Goal: Information Seeking & Learning: Learn about a topic

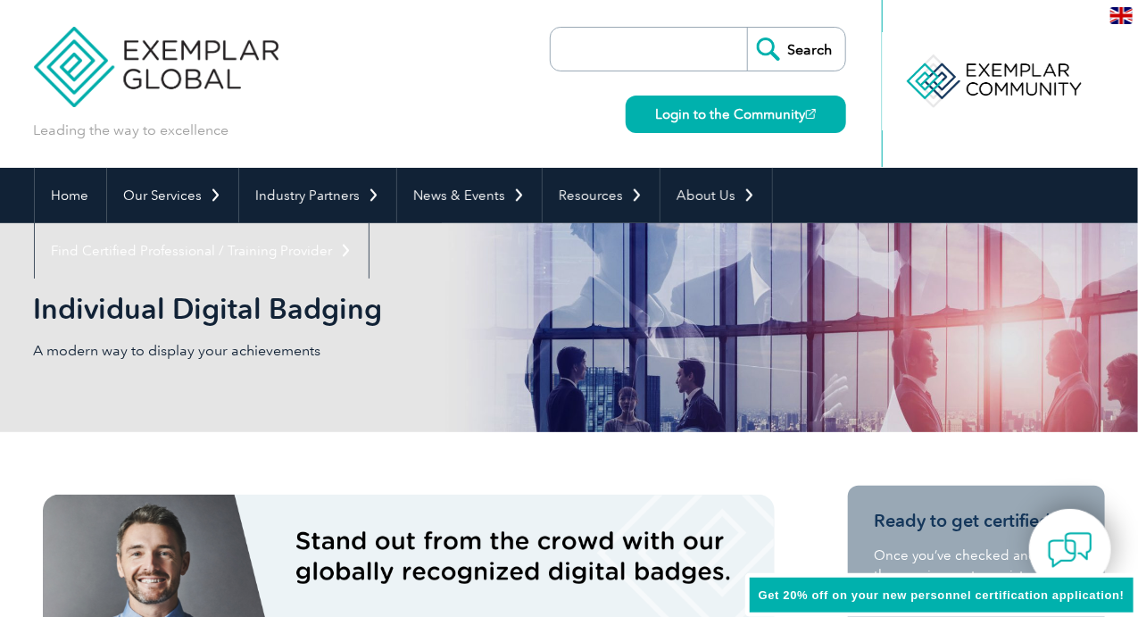
drag, startPoint x: 364, startPoint y: 422, endPoint x: 396, endPoint y: 444, distance: 39.1
click at [364, 422] on div "Individual Digital Badging A modern way to display your achievements" at bounding box center [569, 327] width 1071 height 209
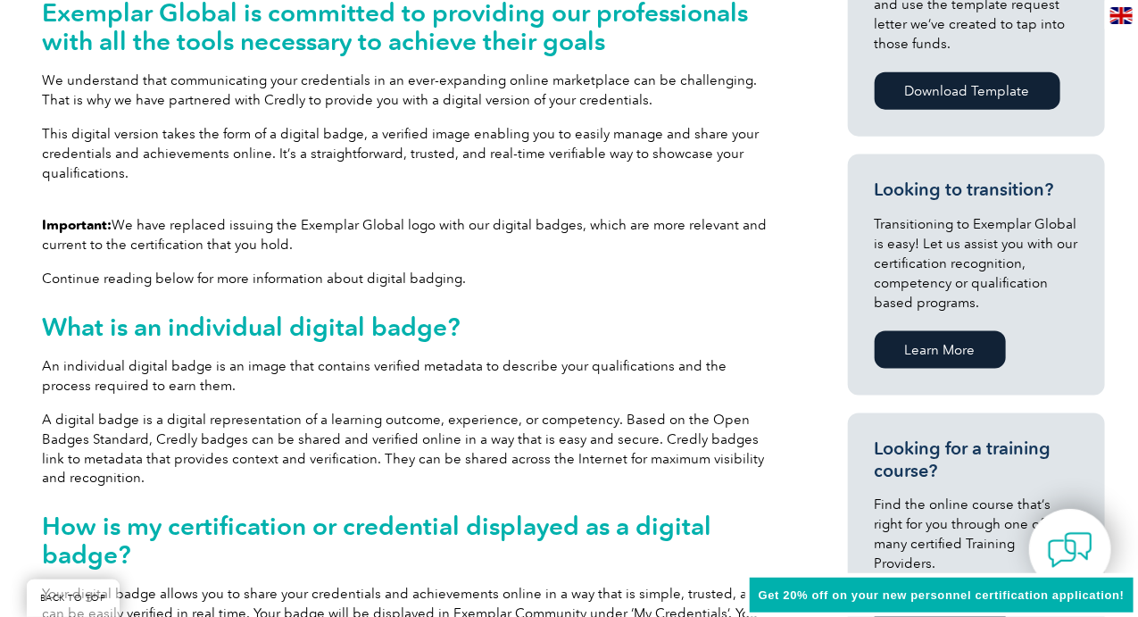
scroll to position [892, 0]
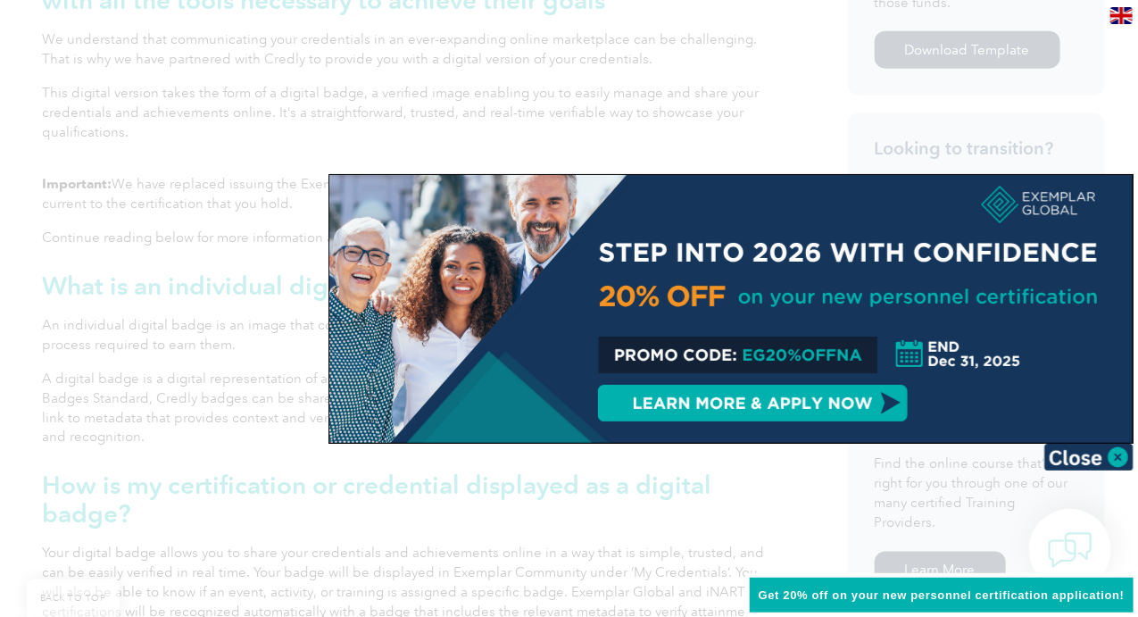
click at [137, 396] on div at bounding box center [569, 308] width 1138 height 617
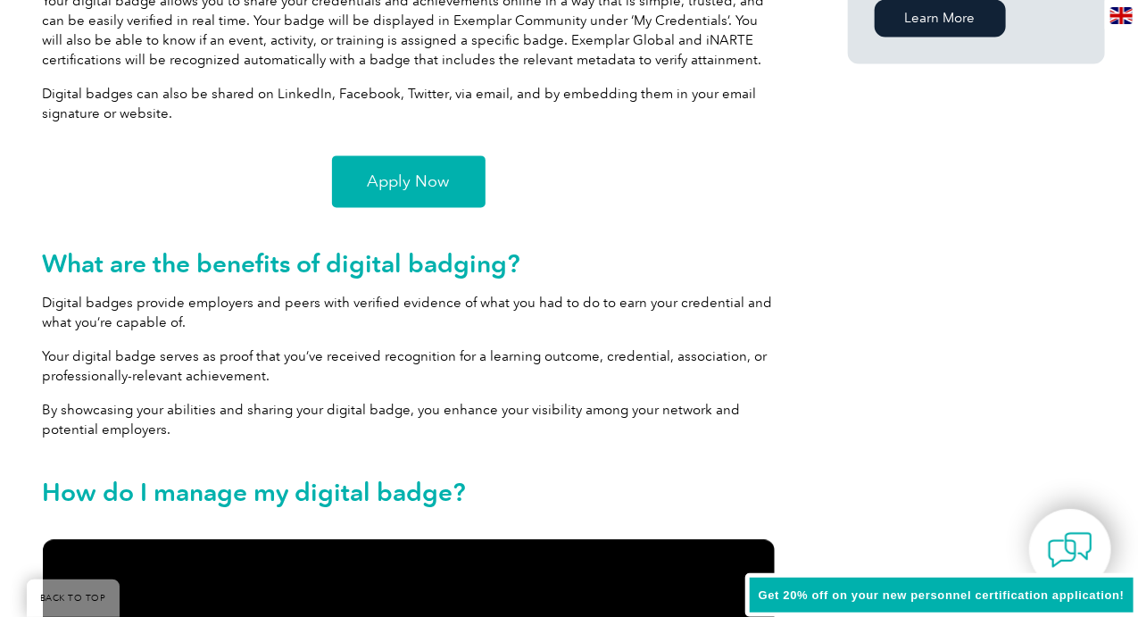
scroll to position [1606, 0]
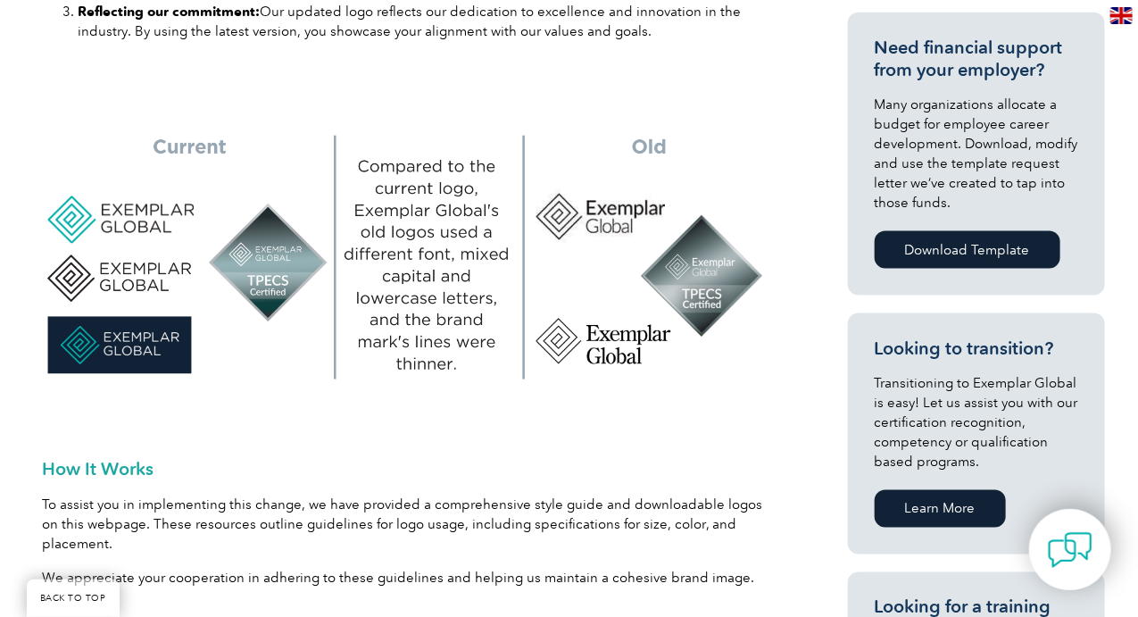
scroll to position [892, 0]
